Goal: Information Seeking & Learning: Learn about a topic

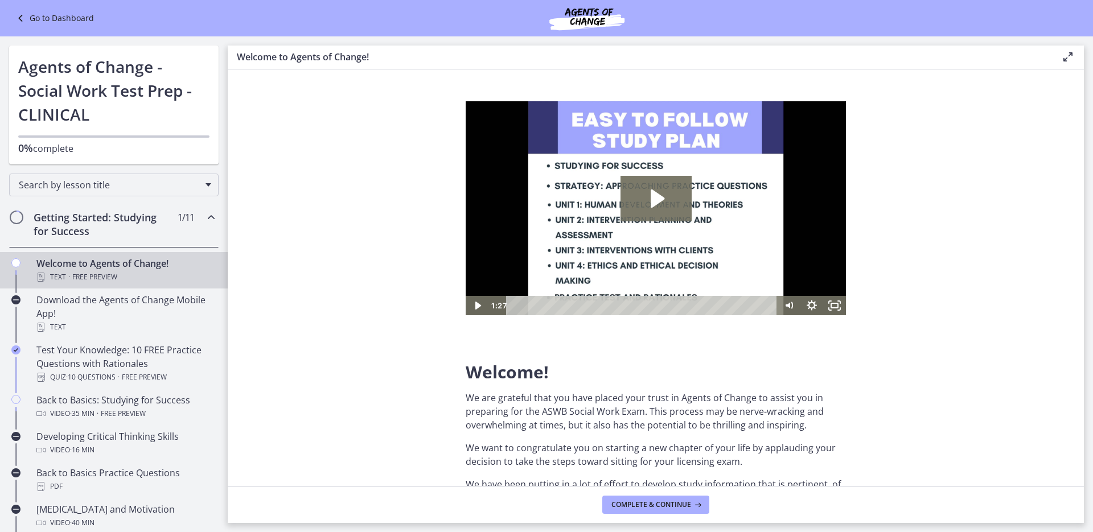
drag, startPoint x: 45, startPoint y: 18, endPoint x: 302, endPoint y: 26, distance: 257.4
click at [45, 18] on link "Go to Dashboard" at bounding box center [54, 18] width 80 height 14
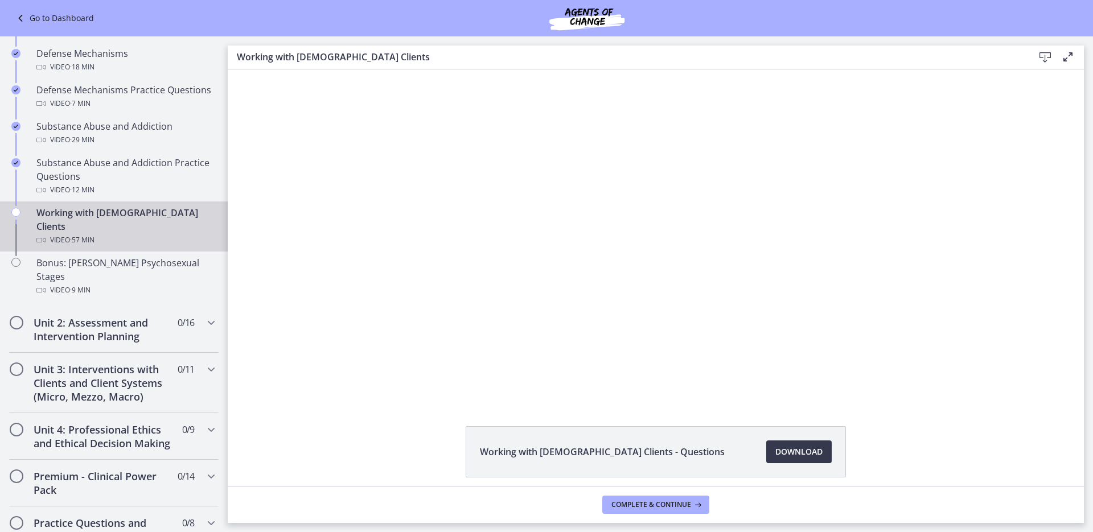
scroll to position [656, 0]
click at [125, 314] on h2 "Unit 2: Assessment and Intervention Planning" at bounding box center [103, 327] width 139 height 27
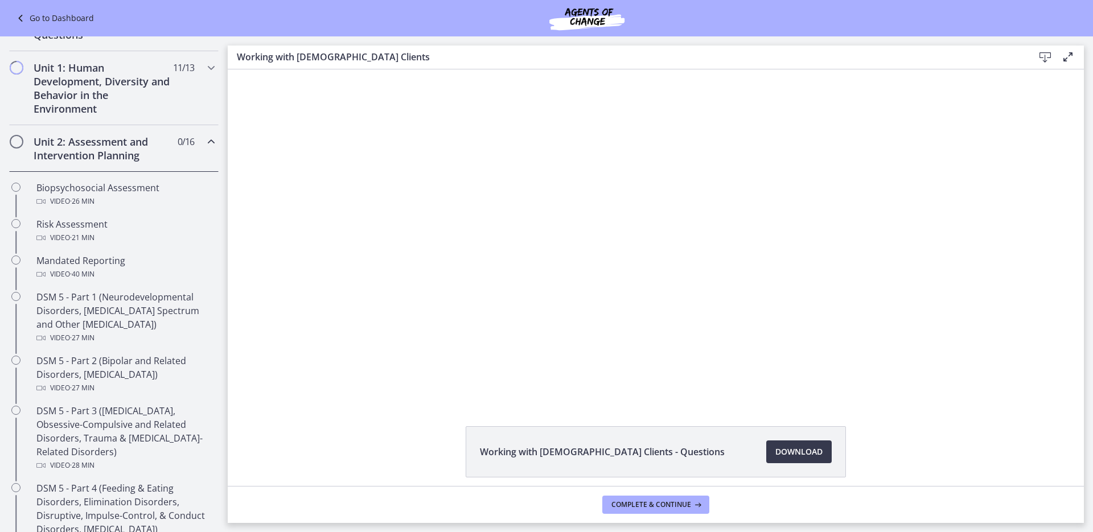
scroll to position [255, 0]
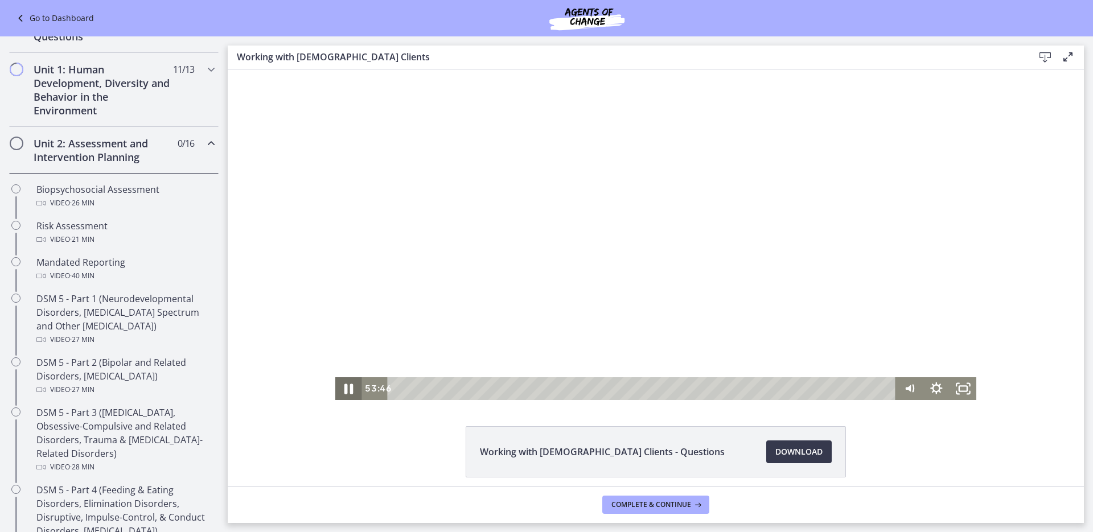
click at [344, 387] on icon "Pause" at bounding box center [348, 388] width 32 height 27
click at [853, 391] on div "Playbar" at bounding box center [856, 388] width 7 height 7
click at [346, 390] on icon "Play Video" at bounding box center [350, 388] width 9 height 11
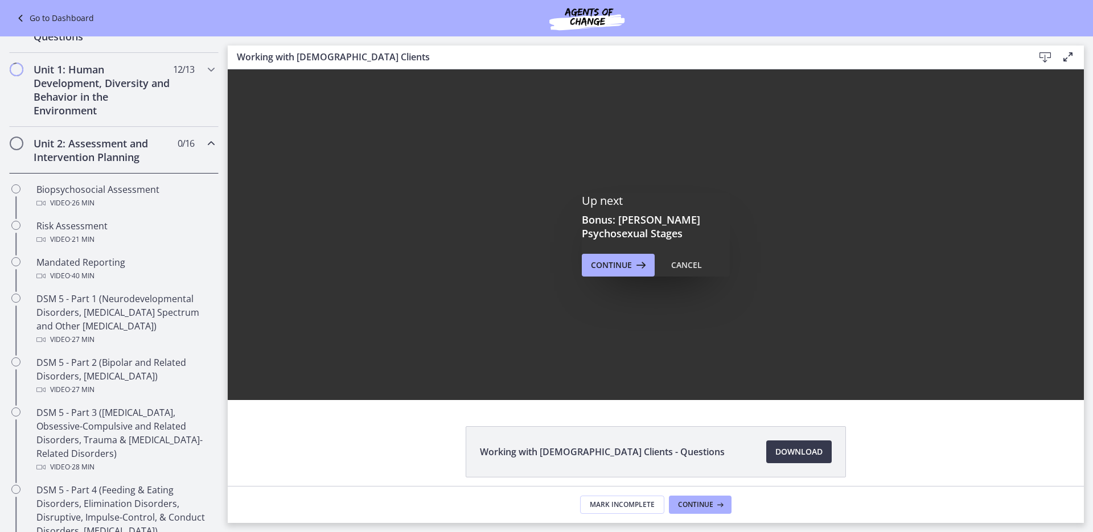
scroll to position [0, 0]
click at [611, 267] on span "Continue" at bounding box center [611, 265] width 41 height 14
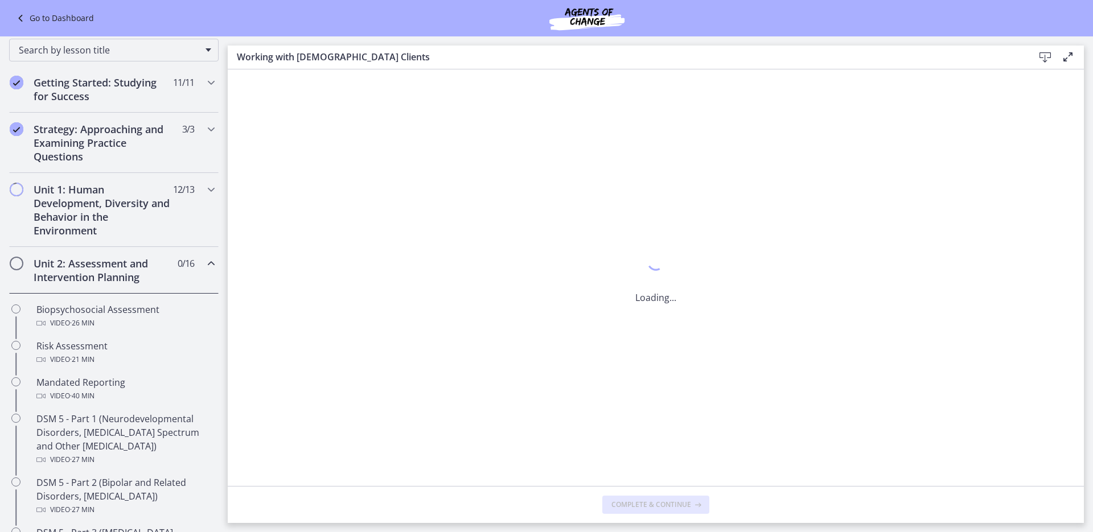
scroll to position [132, 0]
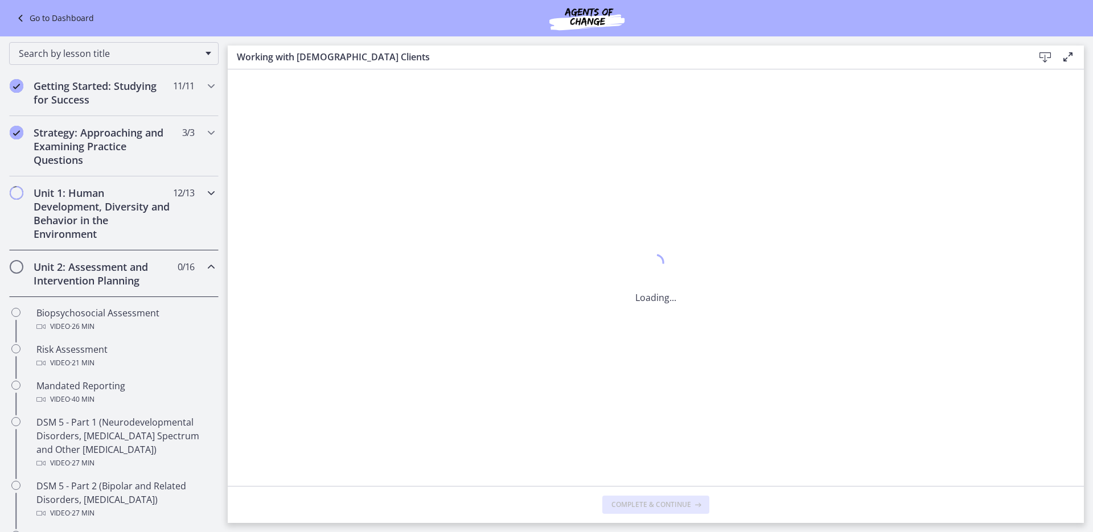
click at [17, 189] on span "Chapters" at bounding box center [16, 192] width 11 height 11
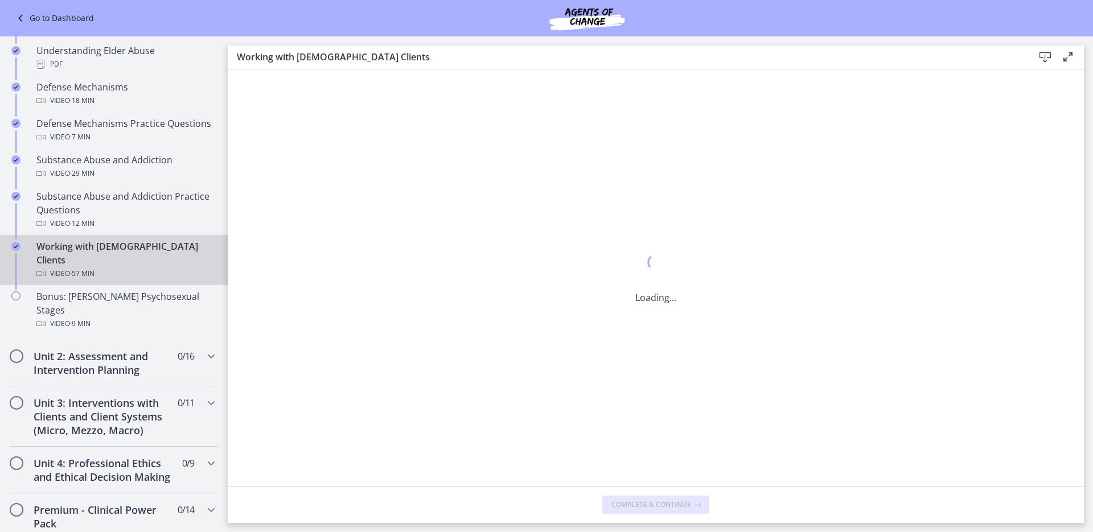
scroll to position [688, 0]
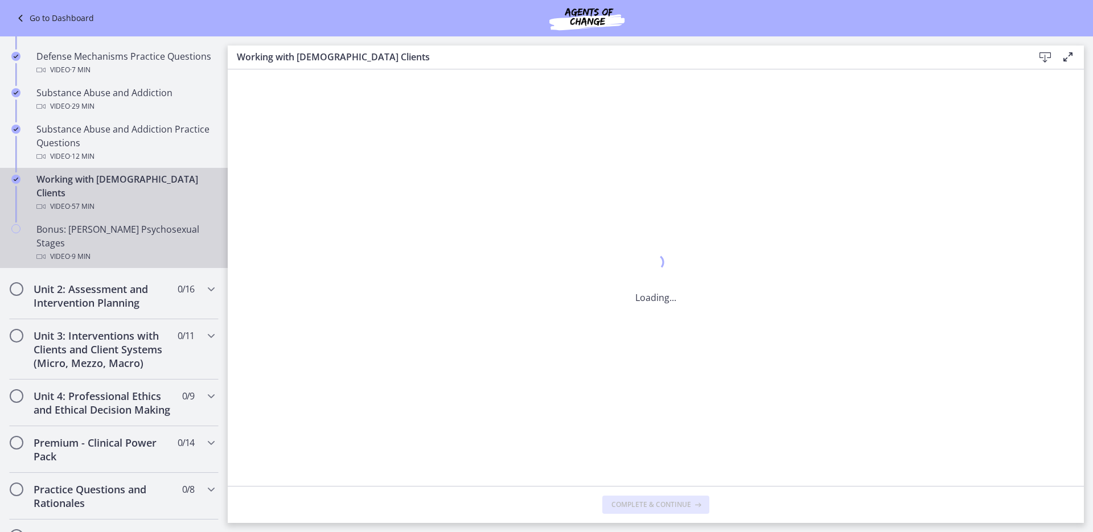
click at [101, 250] on div "Video · 9 min" at bounding box center [125, 257] width 178 height 14
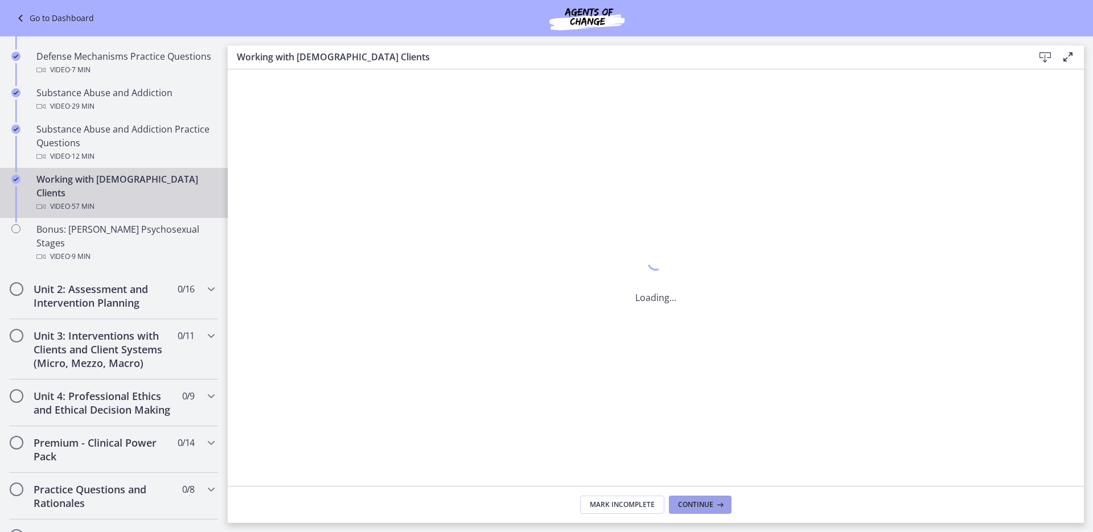
click at [698, 506] on span "Continue" at bounding box center [695, 504] width 35 height 9
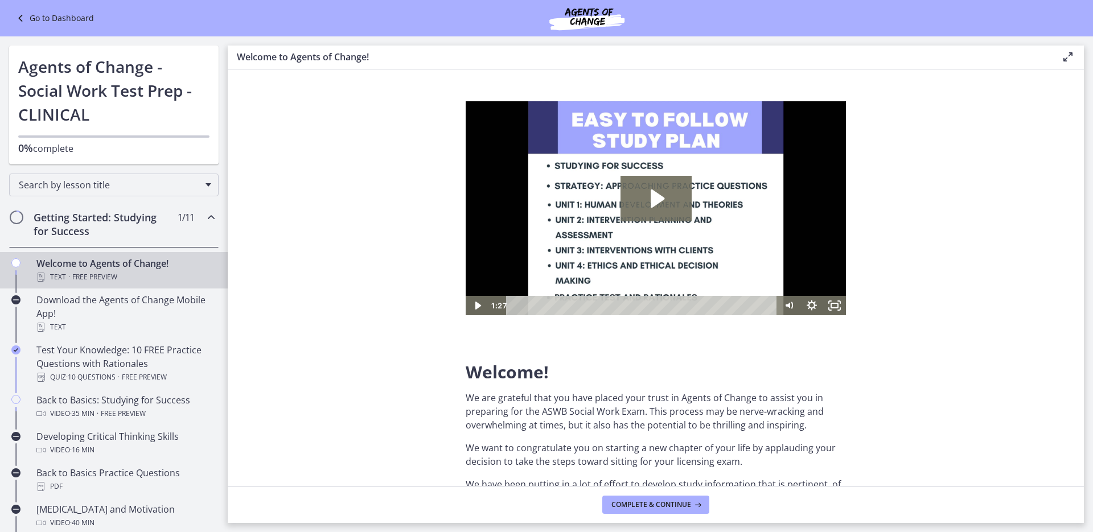
click at [56, 8] on div "Go to Dashboard" at bounding box center [546, 18] width 1093 height 36
click at [56, 13] on link "Go to Dashboard" at bounding box center [54, 18] width 80 height 14
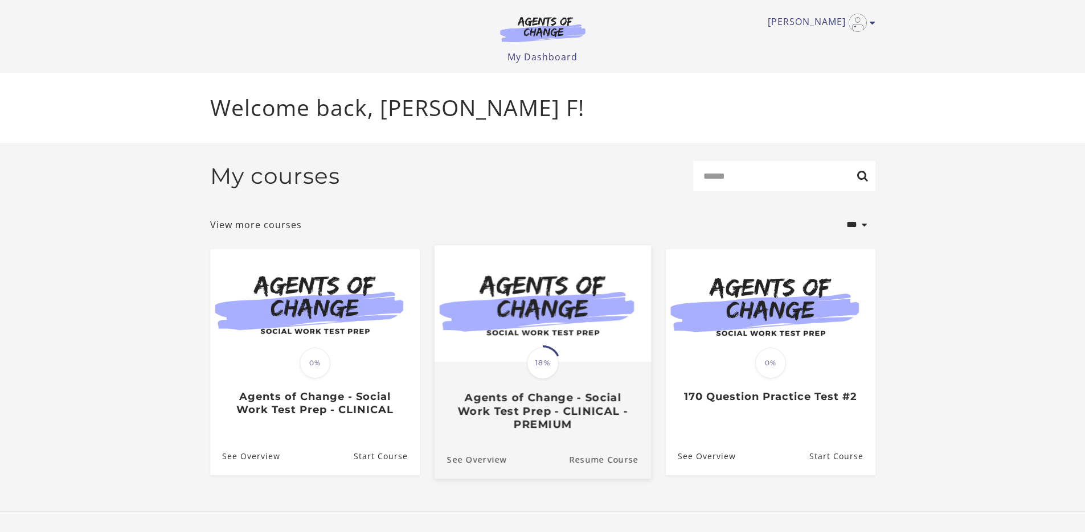
click at [541, 362] on span "18%" at bounding box center [543, 363] width 32 height 32
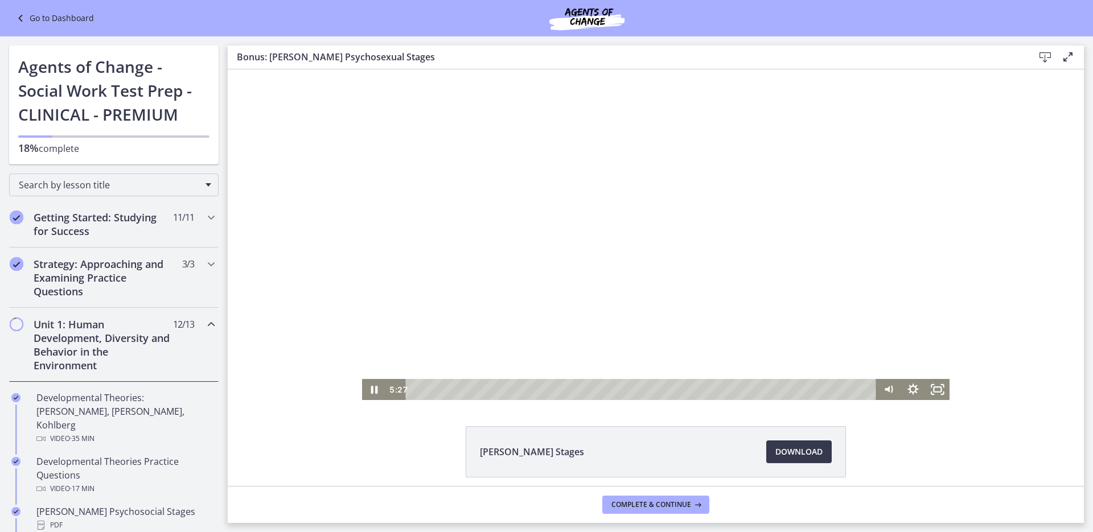
drag, startPoint x: 413, startPoint y: 391, endPoint x: 675, endPoint y: 401, distance: 262.6
click at [675, 400] on html "Click for sound @keyframes VOLUME_SMALL_WAVE_FLASH { 0% { opacity: 0; } 33% { o…" at bounding box center [656, 234] width 856 height 331
drag, startPoint x: 903, startPoint y: 470, endPoint x: 882, endPoint y: 389, distance: 83.4
click at [884, 389] on icon "Mute" at bounding box center [887, 389] width 6 height 7
click at [878, 399] on div "9:22 9:19" at bounding box center [656, 389] width 588 height 21
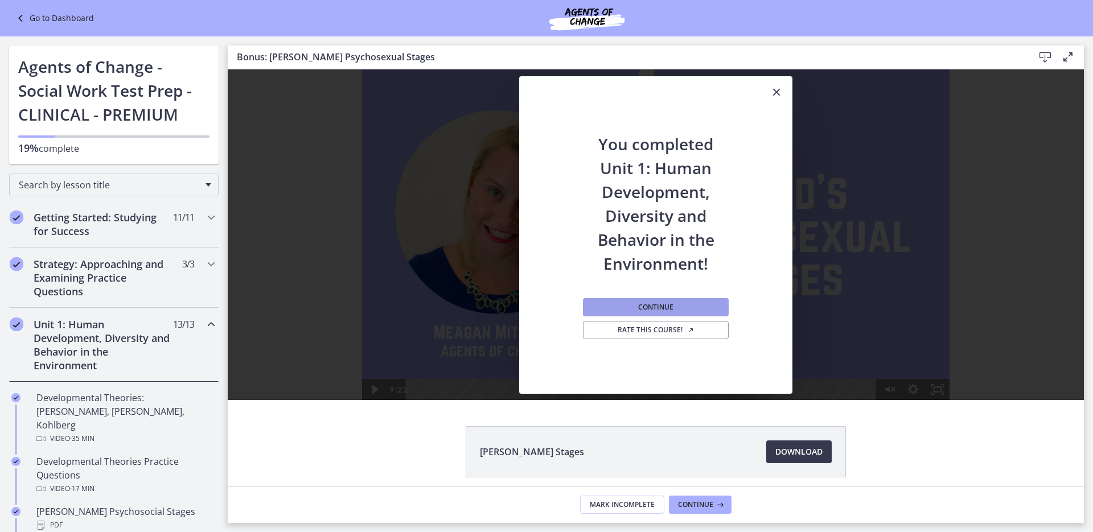
click at [669, 305] on button "Continue" at bounding box center [656, 307] width 146 height 18
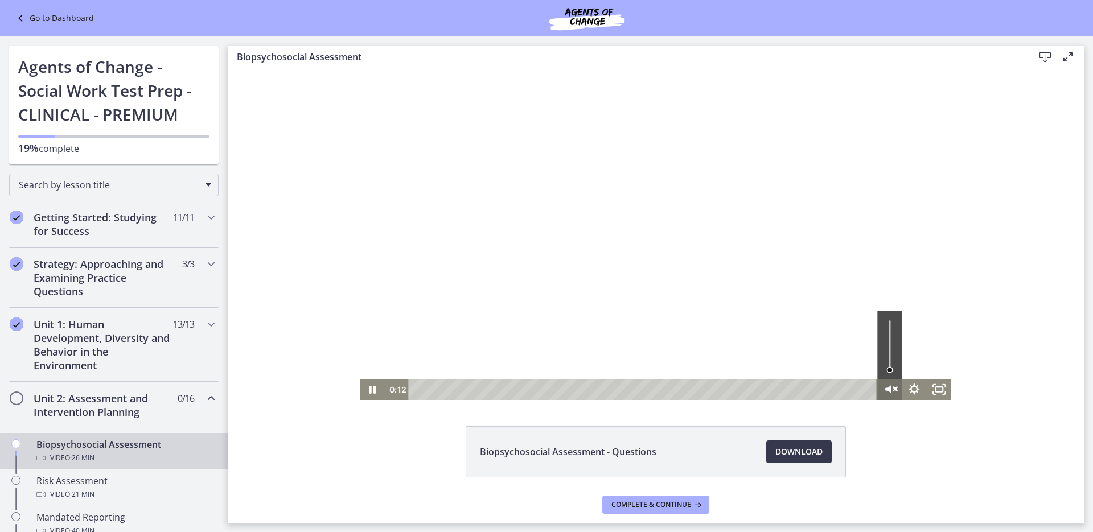
click at [884, 393] on icon "Unmute" at bounding box center [890, 389] width 30 height 25
drag, startPoint x: 413, startPoint y: 388, endPoint x: 391, endPoint y: 392, distance: 22.6
click at [391, 392] on div "0:00 0:00" at bounding box center [631, 389] width 493 height 21
click at [363, 392] on icon "Pause" at bounding box center [372, 389] width 24 height 21
click at [370, 391] on icon "Play Video" at bounding box center [373, 389] width 7 height 10
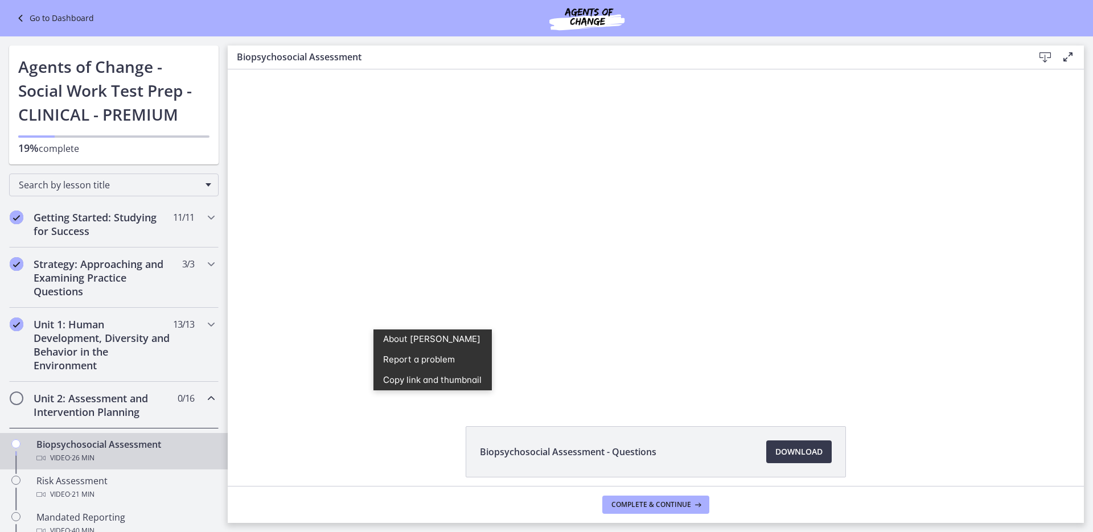
click at [293, 386] on div "Click for sound @keyframes VOLUME_SMALL_WAVE_FLASH { 0% { opacity: 0; } 33% { o…" at bounding box center [656, 234] width 856 height 331
click at [301, 400] on div "Biopsychosocial Assessment - Questions Download Opens in a new window" at bounding box center [656, 277] width 856 height 417
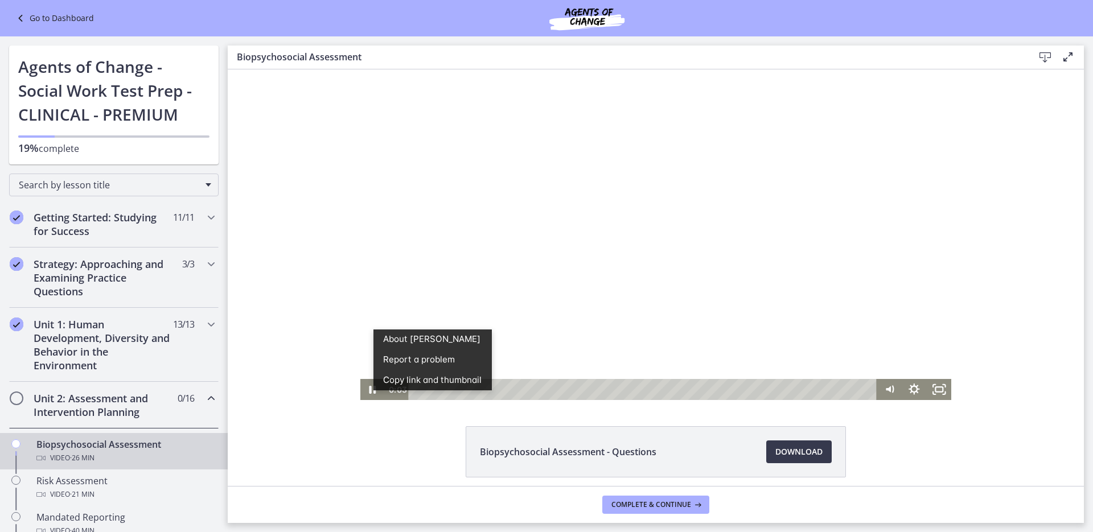
click at [535, 360] on div at bounding box center [656, 234] width 592 height 331
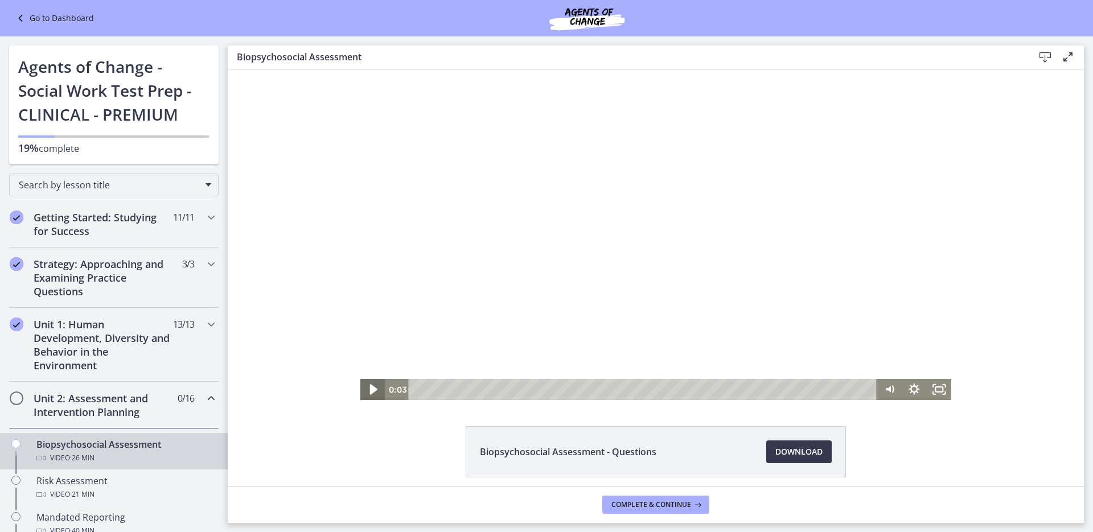
click at [366, 395] on icon "Play Video" at bounding box center [374, 389] width 30 height 25
click at [368, 392] on icon "Pause" at bounding box center [372, 389] width 24 height 21
click at [371, 392] on icon "Play Video" at bounding box center [374, 389] width 6 height 9
click at [368, 392] on icon "Pause" at bounding box center [373, 389] width 30 height 25
click at [370, 392] on icon "Play Video" at bounding box center [373, 389] width 7 height 10
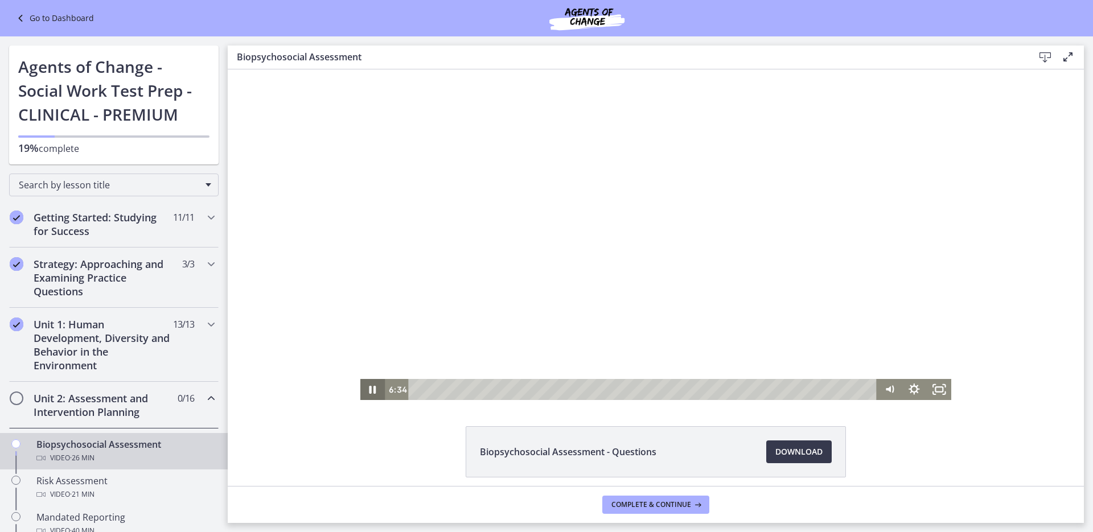
click at [369, 393] on icon "Pause" at bounding box center [372, 390] width 7 height 8
click at [372, 394] on icon "Play Video" at bounding box center [373, 389] width 24 height 21
drag, startPoint x: 528, startPoint y: 391, endPoint x: 520, endPoint y: 392, distance: 8.0
click at [520, 392] on div "Playbar" at bounding box center [523, 389] width 7 height 7
drag, startPoint x: 520, startPoint y: 392, endPoint x: 511, endPoint y: 389, distance: 9.5
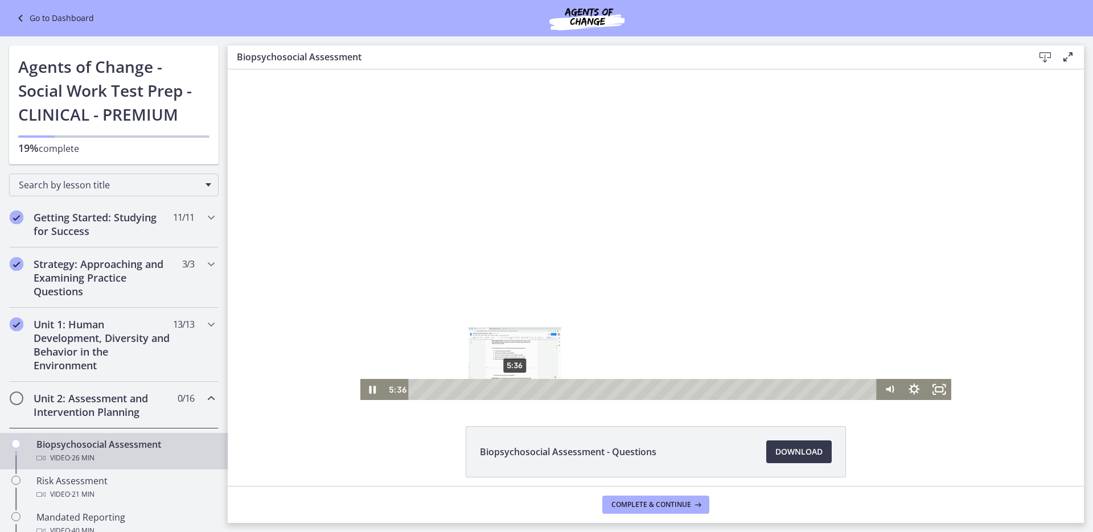
click at [511, 389] on div "Playbar" at bounding box center [514, 389] width 7 height 7
click at [361, 391] on icon "Pause" at bounding box center [373, 389] width 30 height 25
